Goal: Task Accomplishment & Management: Manage account settings

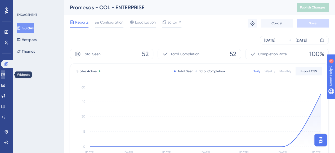
click at [5, 73] on link at bounding box center [3, 74] width 4 height 8
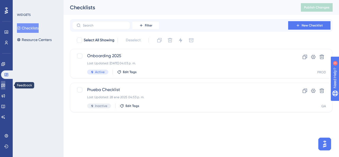
click at [5, 82] on link at bounding box center [3, 85] width 4 height 8
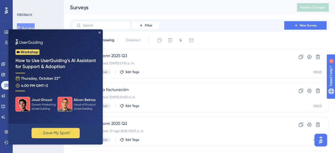
click at [98, 31] on img at bounding box center [55, 76] width 94 height 94
click at [56, 21] on div "FEEDBACK Surveys" at bounding box center [38, 23] width 43 height 20
drag, startPoint x: 99, startPoint y: 33, endPoint x: 106, endPoint y: 62, distance: 30.6
click at [99, 33] on icon "Close Preview" at bounding box center [99, 32] width 2 height 2
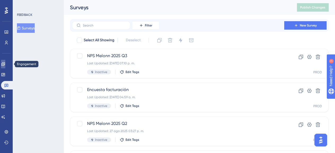
click at [5, 63] on icon at bounding box center [2, 63] width 3 height 3
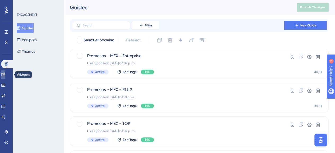
click at [5, 74] on icon at bounding box center [3, 74] width 4 height 4
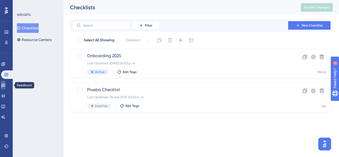
click at [5, 87] on icon at bounding box center [3, 85] width 4 height 3
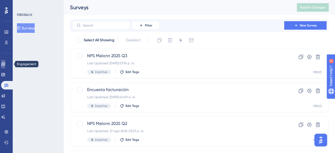
click at [5, 60] on link at bounding box center [3, 64] width 4 height 8
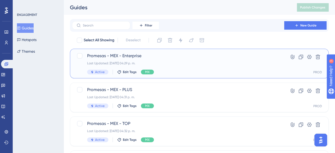
click at [145, 61] on div "Promesas - MEX - Enterprise Last Updated: [DATE] 04:29 p. m. Active Edit Tags MX" at bounding box center [178, 64] width 182 height 22
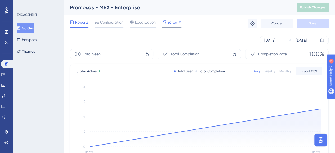
click at [167, 24] on div "Editor" at bounding box center [171, 22] width 19 height 6
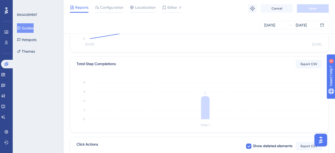
scroll to position [53, 0]
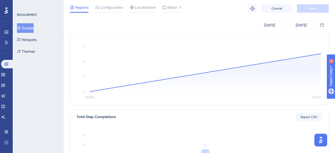
click at [32, 29] on button "Guides" at bounding box center [25, 28] width 17 height 10
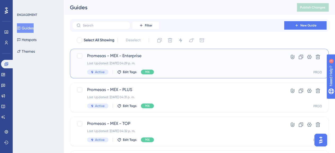
click at [150, 59] on div "Promesas - MEX - Enterprise Last Updated: [DATE] 04:29 p. m. Active Edit Tags MX" at bounding box center [178, 64] width 182 height 22
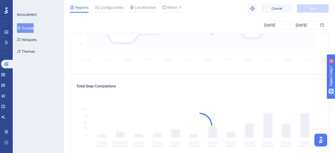
scroll to position [26, 0]
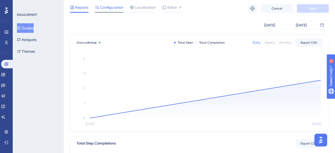
click at [114, 10] on span "Configuration" at bounding box center [111, 7] width 23 height 6
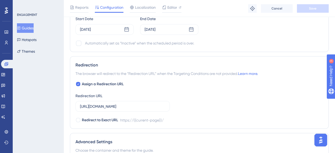
scroll to position [423, 0]
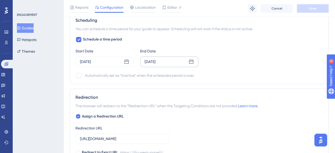
click at [152, 58] on div "[DATE]" at bounding box center [149, 61] width 11 height 6
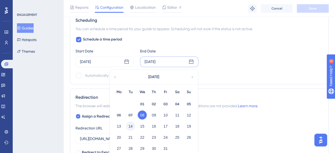
click at [130, 126] on button "14" at bounding box center [130, 125] width 9 height 9
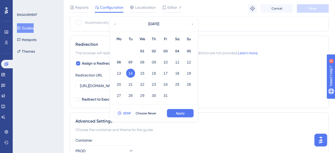
click at [128, 111] on span "23:59" at bounding box center [127, 113] width 8 height 4
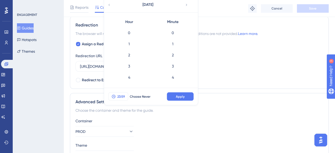
scroll to position [610, 0]
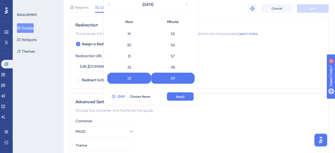
click at [124, 98] on button "23:59" at bounding box center [118, 96] width 20 height 8
click at [118, 96] on span "23:59" at bounding box center [121, 96] width 8 height 4
click at [184, 97] on span "Apply" at bounding box center [180, 96] width 9 height 4
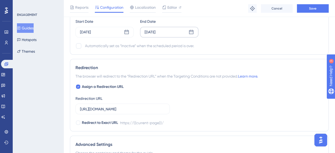
scroll to position [443, 0]
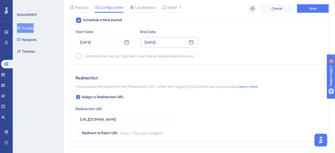
click at [79, 56] on div at bounding box center [78, 55] width 5 height 5
checkbox input "true"
click at [321, 11] on button "Save" at bounding box center [313, 8] width 32 height 8
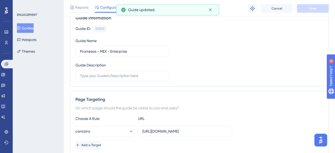
scroll to position [0, 0]
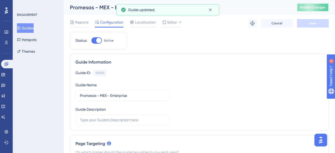
click at [316, 10] on button "Publish Changes" at bounding box center [313, 7] width 32 height 8
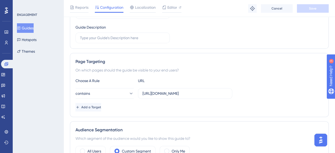
scroll to position [79, 0]
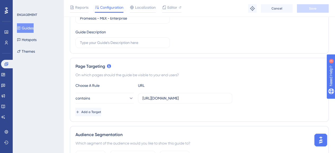
click at [28, 28] on button "Guides" at bounding box center [25, 28] width 17 height 10
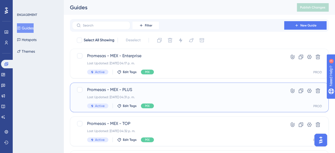
click at [167, 93] on div "Promesas - MEX - PLUS Last Updated: [DATE] 04:31 p. m. Active Edit Tags MX" at bounding box center [178, 98] width 182 height 22
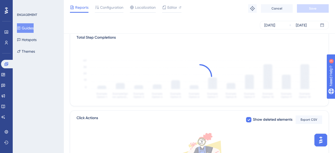
scroll to position [84, 0]
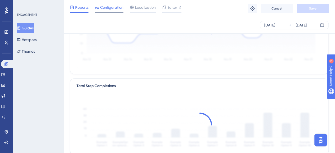
click at [113, 8] on span "Configuration" at bounding box center [111, 7] width 23 height 6
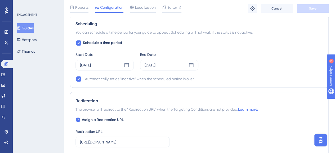
scroll to position [450, 0]
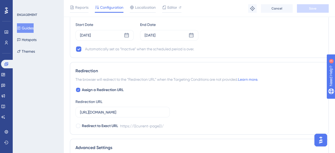
click at [28, 29] on button "Guides" at bounding box center [25, 28] width 17 height 10
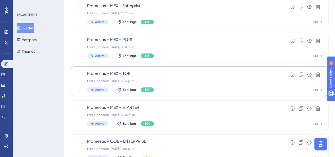
scroll to position [53, 0]
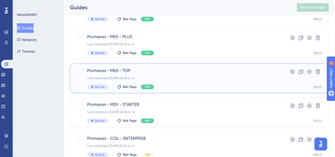
click at [146, 77] on div "Last Updated: [DATE] 04:32 p. m." at bounding box center [178, 78] width 182 height 4
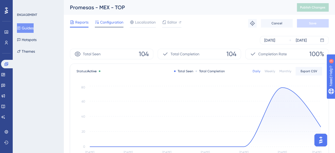
click at [113, 24] on span "Configuration" at bounding box center [111, 22] width 23 height 6
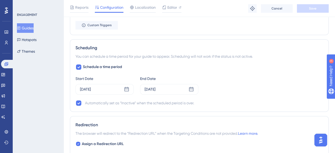
scroll to position [397, 0]
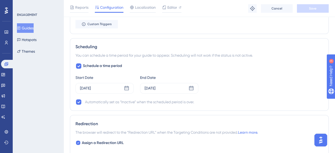
click at [29, 29] on button "Guides" at bounding box center [25, 28] width 17 height 10
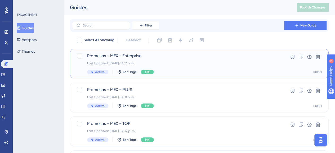
click at [159, 63] on div "Last Updated: [DATE] 04:17 p. m." at bounding box center [178, 63] width 182 height 4
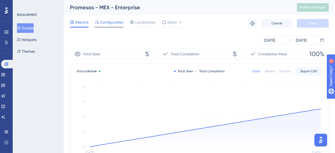
click at [108, 23] on span "Configuration" at bounding box center [111, 22] width 23 height 6
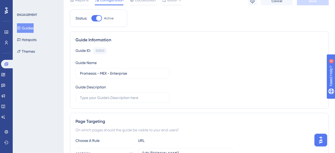
scroll to position [53, 0]
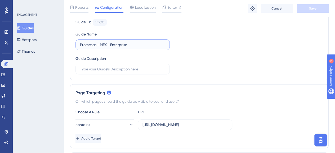
drag, startPoint x: 133, startPoint y: 45, endPoint x: 77, endPoint y: 45, distance: 55.6
click at [77, 45] on label "Promesas - MEX - Enterprise" at bounding box center [122, 44] width 94 height 11
click at [239, 63] on div "Guide ID: 153593 Copy Guide Name Promesas - MEX - Enterprise Guide Description" at bounding box center [198, 47] width 247 height 56
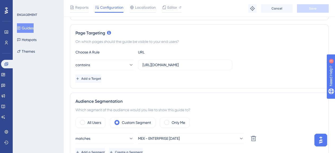
scroll to position [132, 0]
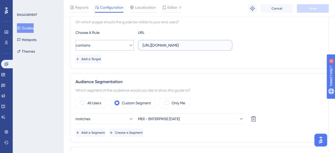
drag, startPoint x: 195, startPoint y: 45, endPoint x: 131, endPoint y: 46, distance: 63.5
click at [131, 46] on div "contains [URL][DOMAIN_NAME]" at bounding box center [153, 45] width 157 height 11
click at [145, 59] on div "Add a Target" at bounding box center [198, 59] width 247 height 8
click at [205, 65] on div "Page Targeting On which pages should the guide be visible to your end users? Ch…" at bounding box center [199, 37] width 258 height 64
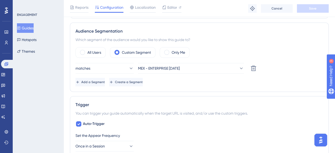
scroll to position [185, 0]
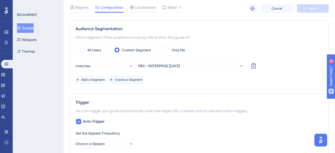
click at [205, 83] on div "Audience Segmentation Which segment of the audience would you like to show this…" at bounding box center [199, 54] width 258 height 69
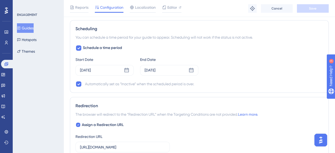
scroll to position [423, 0]
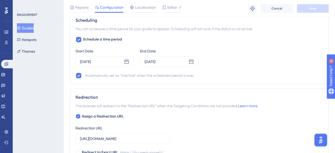
click at [211, 72] on div "Automatically set as “Inactive” when the scheduled period is over." at bounding box center [198, 75] width 247 height 6
click at [236, 58] on div "Start Date [DATE] End Date [DATE]" at bounding box center [198, 57] width 247 height 19
click at [248, 60] on div "Start Date [DATE] End Date [DATE]" at bounding box center [198, 57] width 247 height 19
click at [202, 67] on div "Schedule a time period Start Date [DATE] End Date [DATE] Automatically set as “…" at bounding box center [198, 57] width 247 height 42
click at [202, 64] on div "Start Date [DATE] End Date [DATE]" at bounding box center [198, 57] width 247 height 19
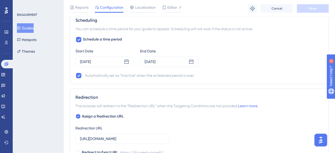
click at [201, 53] on div "Start Date [DATE] End Date [DATE]" at bounding box center [198, 57] width 247 height 19
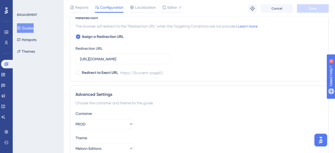
scroll to position [528, 0]
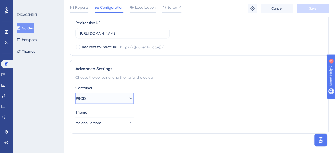
click at [128, 99] on icon at bounding box center [130, 98] width 5 height 5
click at [166, 101] on div "Container PROD PROD PROD QA QA" at bounding box center [198, 94] width 247 height 19
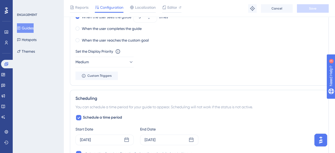
scroll to position [343, 0]
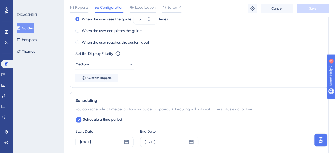
click at [34, 28] on button "Guides" at bounding box center [25, 28] width 17 height 10
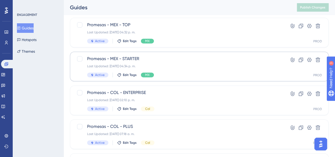
scroll to position [106, 0]
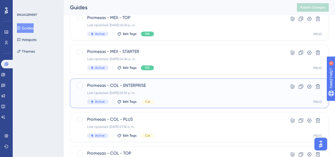
click at [157, 87] on span "Promesas - COL - ENTERPRISE" at bounding box center [178, 85] width 182 height 6
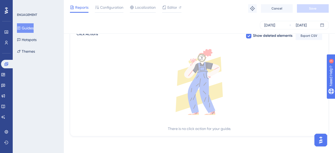
scroll to position [137, 0]
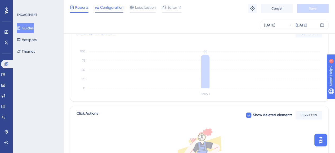
click at [108, 7] on span "Configuration" at bounding box center [111, 7] width 23 height 6
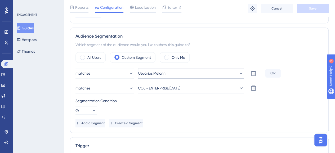
scroll to position [185, 0]
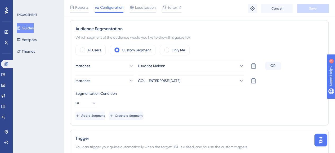
click at [223, 39] on div "Which segment of the audience would you like to show this guide to?" at bounding box center [198, 37] width 247 height 6
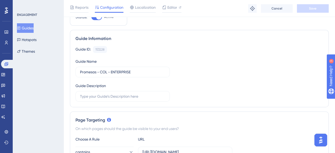
scroll to position [26, 0]
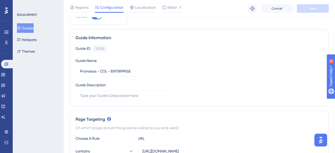
click at [34, 28] on button "Guides" at bounding box center [25, 28] width 17 height 10
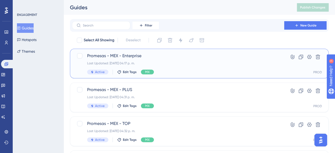
click at [170, 61] on div "Promesas - MEX - Enterprise Last Updated: [DATE] 04:17 p. m. Active Edit Tags MX" at bounding box center [178, 64] width 182 height 22
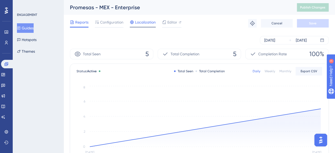
click at [142, 27] on div at bounding box center [143, 27] width 26 height 1
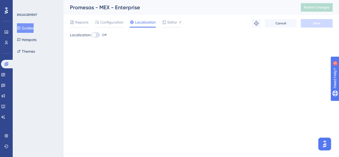
click at [124, 23] on div "Reports Configuration Localization Editor" at bounding box center [125, 23] width 111 height 8
click at [120, 22] on span "Configuration" at bounding box center [111, 22] width 23 height 6
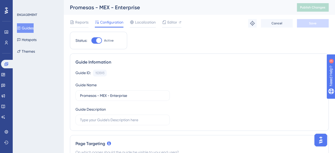
click at [33, 27] on button "Guides" at bounding box center [25, 28] width 17 height 10
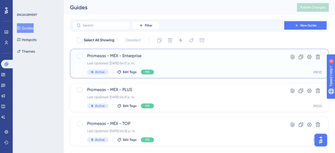
click at [176, 60] on div "Promesas - MEX - Enterprise Last Updated: [DATE] 04:17 p. m. Active Edit Tags MX" at bounding box center [178, 64] width 182 height 22
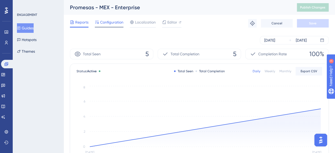
click at [116, 22] on span "Configuration" at bounding box center [111, 22] width 23 height 6
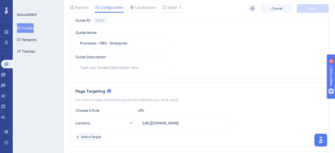
scroll to position [79, 0]
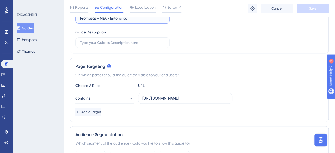
drag, startPoint x: 85, startPoint y: 20, endPoint x: 153, endPoint y: 20, distance: 68.5
click at [153, 20] on input "Promesas - MEX - Enterprise" at bounding box center [122, 18] width 85 height 6
click at [192, 33] on div "Guide ID: 153593 Copy Guide Name Promesas - MEX - Enterprise Guide Description" at bounding box center [198, 20] width 247 height 56
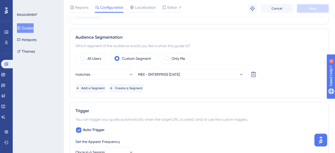
scroll to position [185, 0]
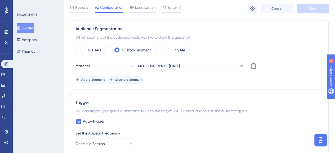
click at [205, 21] on div "Audience Segmentation Which segment of the audience would you like to show this…" at bounding box center [199, 54] width 258 height 69
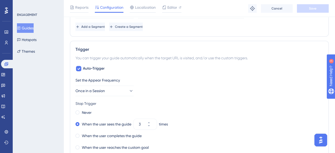
scroll to position [265, 0]
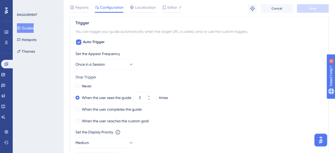
click at [156, 77] on div "Stop Trigger" at bounding box center [198, 77] width 247 height 6
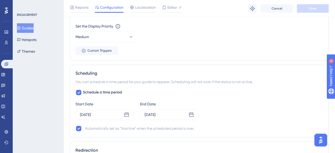
scroll to position [397, 0]
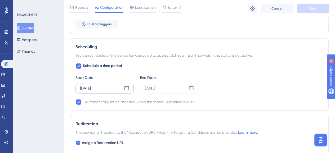
click at [90, 88] on div "[DATE]" at bounding box center [85, 88] width 11 height 6
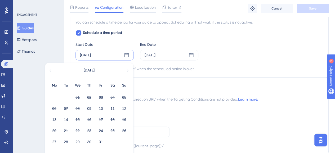
scroll to position [423, 0]
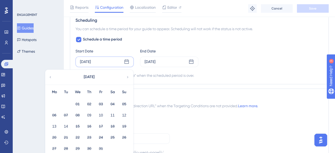
click at [194, 75] on div "Automatically set as “Inactive” when the scheduled period is over." at bounding box center [139, 75] width 109 height 6
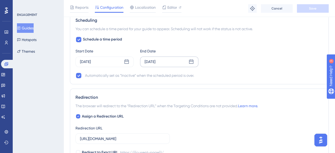
click at [155, 60] on div "[DATE]" at bounding box center [149, 61] width 11 height 6
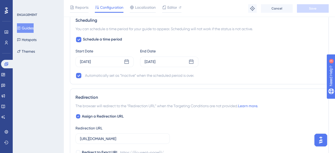
click at [224, 69] on div "Schedule a time period Start Date [DATE] End Date [DATE] Automatically set as “…" at bounding box center [198, 57] width 247 height 42
click at [216, 65] on div "Start Date [DATE] End Date [DATE]" at bounding box center [198, 57] width 247 height 19
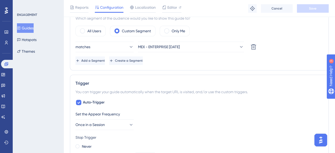
scroll to position [185, 0]
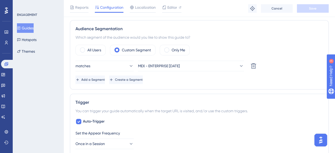
click at [57, 29] on div "Guides Hotspots Themes" at bounding box center [38, 39] width 43 height 33
click at [25, 27] on button "Guides" at bounding box center [25, 28] width 17 height 10
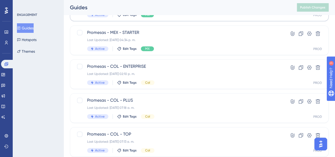
scroll to position [132, 0]
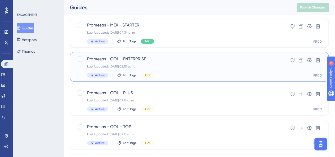
click at [174, 63] on div "Promesas - COL - ENTERPRISE Last Updated: [DATE] 02:10 p. m. Active Edit Tags C…" at bounding box center [178, 67] width 182 height 22
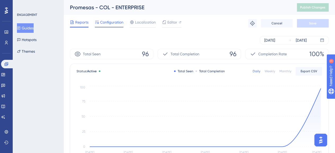
click at [109, 24] on span "Configuration" at bounding box center [111, 22] width 23 height 6
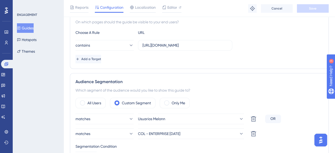
scroll to position [159, 0]
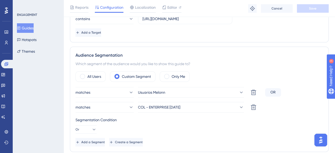
click at [237, 59] on div "Audience Segmentation Which segment of the audience would you like to show this…" at bounding box center [199, 99] width 258 height 105
click at [208, 66] on div "Audience Segmentation Which segment of the audience would you like to show this…" at bounding box center [199, 99] width 258 height 105
click at [208, 64] on div "Which segment of the audience would you like to show this guide to?" at bounding box center [198, 64] width 247 height 6
click at [206, 64] on div "Which segment of the audience would you like to show this guide to?" at bounding box center [198, 64] width 247 height 6
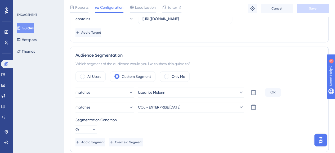
click at [58, 59] on div "ENGAGEMENT Guides Hotspots Themes" at bounding box center [38, 76] width 51 height 153
click at [27, 23] on button "Guides" at bounding box center [25, 28] width 17 height 10
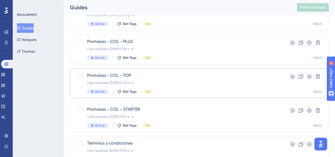
scroll to position [159, 0]
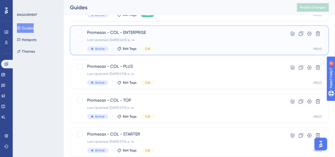
click at [183, 39] on div "Last Updated: [DATE] 02:10 p. m." at bounding box center [178, 40] width 182 height 4
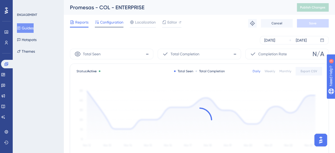
click at [114, 22] on span "Configuration" at bounding box center [111, 22] width 23 height 6
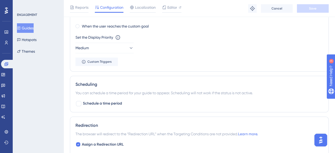
scroll to position [397, 0]
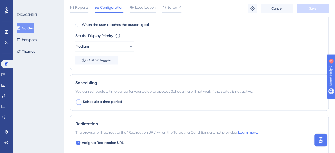
click at [78, 101] on div at bounding box center [78, 101] width 5 height 5
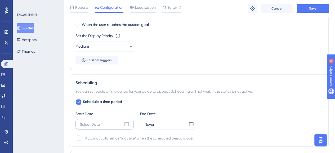
click at [97, 122] on div "Select Date" at bounding box center [90, 124] width 20 height 6
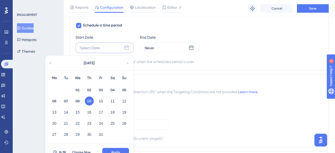
scroll to position [450, 0]
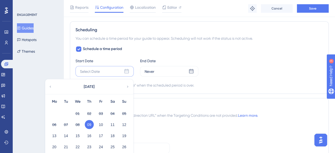
click at [168, 87] on div "Scheduling You can schedule a time period for your guide to appear. Scheduling …" at bounding box center [199, 57] width 258 height 72
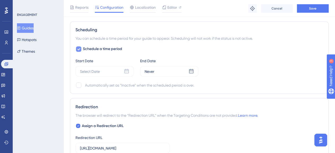
click at [80, 50] on div at bounding box center [78, 48] width 5 height 5
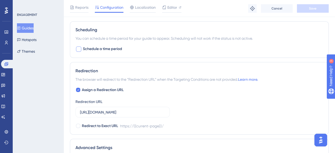
click at [78, 46] on div at bounding box center [78, 48] width 5 height 5
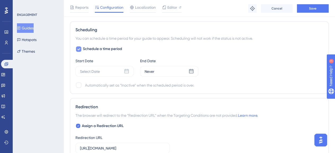
click at [80, 49] on icon at bounding box center [78, 49] width 3 height 4
checkbox input "false"
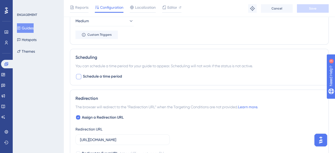
scroll to position [423, 0]
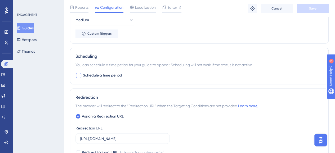
click at [140, 69] on div "Scheduling You can schedule a time period for your guide to appear. Scheduling …" at bounding box center [199, 66] width 258 height 37
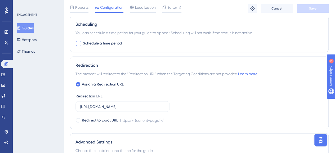
scroll to position [528, 0]
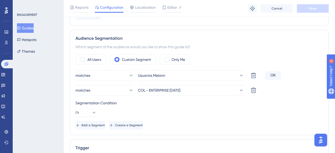
scroll to position [184, 0]
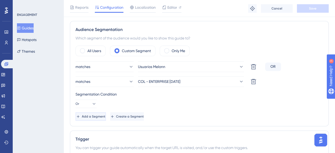
click at [92, 117] on span "Add a Segment" at bounding box center [94, 116] width 24 height 4
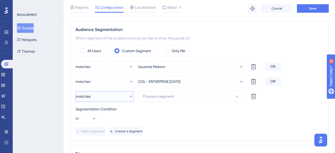
click at [107, 97] on button "matches" at bounding box center [104, 96] width 58 height 11
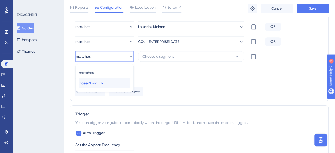
click at [101, 85] on span "doesn't match" at bounding box center [91, 83] width 24 height 6
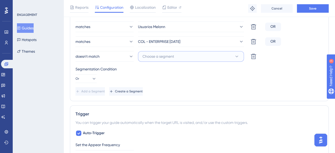
click at [225, 56] on button "Choose a segment" at bounding box center [191, 56] width 106 height 11
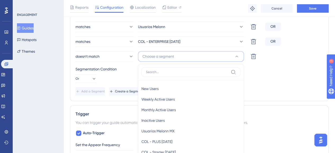
scroll to position [253, 0]
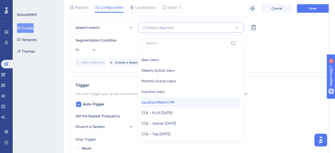
click at [174, 99] on span "Usuarios Melonn MX" at bounding box center [157, 102] width 33 height 6
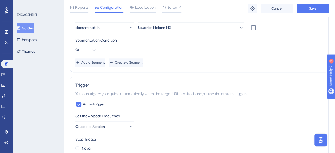
click at [212, 61] on div "Add a Segment Create a Segment" at bounding box center [198, 62] width 247 height 8
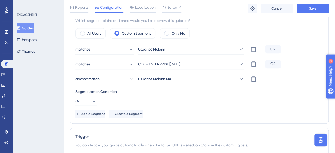
scroll to position [200, 0]
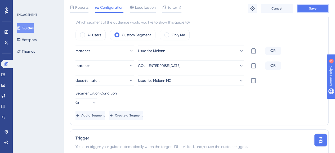
click at [307, 11] on button "Save" at bounding box center [313, 8] width 32 height 8
click at [57, 67] on div "ENGAGEMENT Guides Hotspots Themes" at bounding box center [38, 76] width 51 height 153
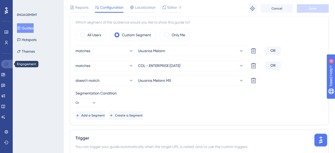
click at [5, 63] on icon at bounding box center [6, 64] width 4 height 4
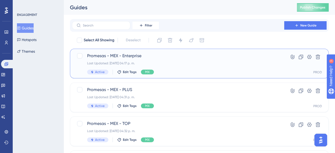
click at [168, 62] on div "Last Updated: [DATE] 04:17 p. m." at bounding box center [178, 63] width 182 height 4
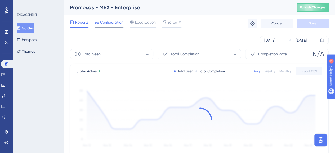
click at [113, 20] on span "Configuration" at bounding box center [111, 22] width 23 height 6
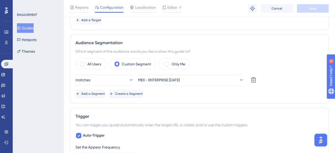
scroll to position [185, 0]
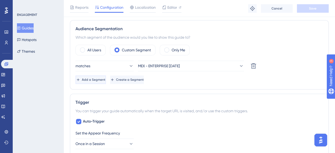
click at [105, 79] on span "Add a Segment" at bounding box center [94, 80] width 24 height 4
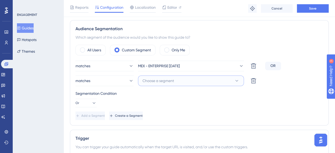
click at [149, 83] on button "Choose a segment" at bounding box center [191, 80] width 106 height 11
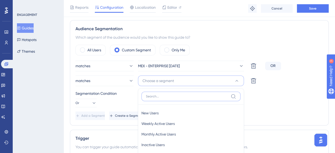
scroll to position [245, 0]
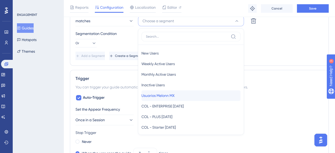
click at [171, 94] on span "Usuarios Melonn MX" at bounding box center [157, 95] width 33 height 6
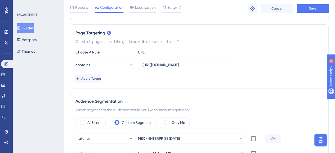
scroll to position [7, 0]
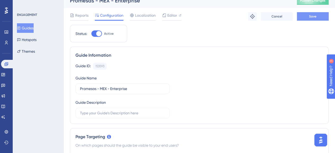
click at [313, 16] on span "Save" at bounding box center [312, 16] width 7 height 4
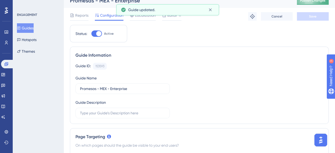
scroll to position [0, 0]
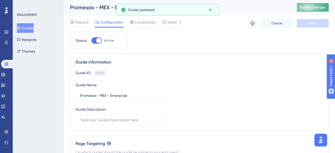
click at [311, 11] on button "Publish Changes" at bounding box center [313, 7] width 32 height 8
click at [61, 8] on div "ENGAGEMENT Guides Hotspots Themes" at bounding box center [38, 76] width 51 height 153
